Goal: Find specific page/section: Find specific page/section

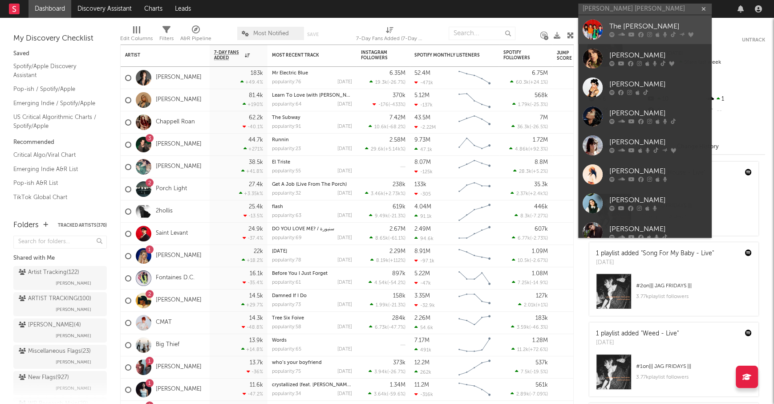
type input "[PERSON_NAME] [PERSON_NAME]"
click at [649, 21] on div "The [PERSON_NAME]" at bounding box center [658, 26] width 98 height 11
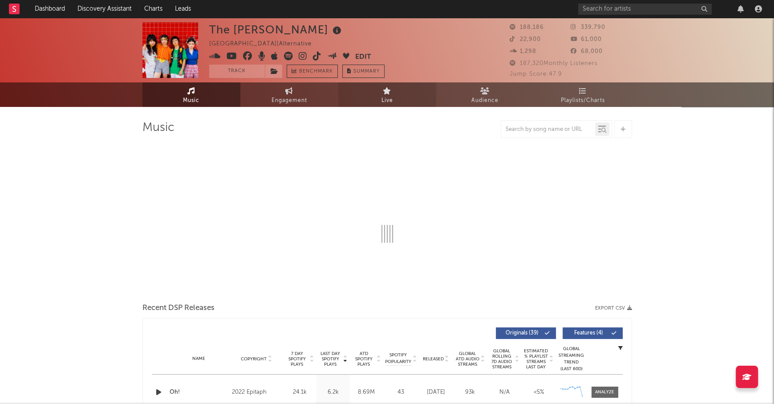
select select "6m"
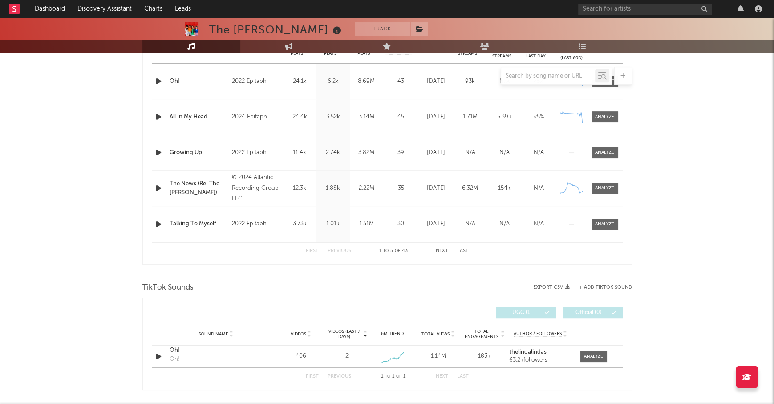
scroll to position [395, 0]
